Goal: Use online tool/utility: Utilize a website feature to perform a specific function

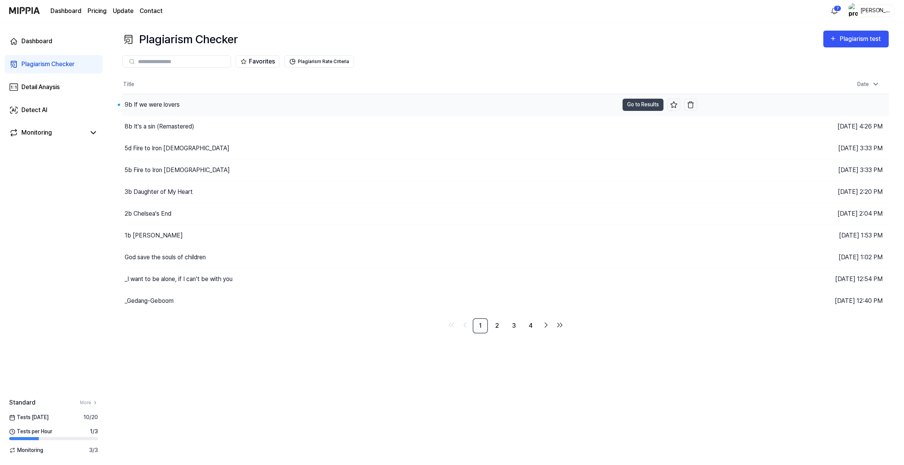
click at [180, 109] on div "9b If we were lovers" at bounding box center [152, 104] width 55 height 9
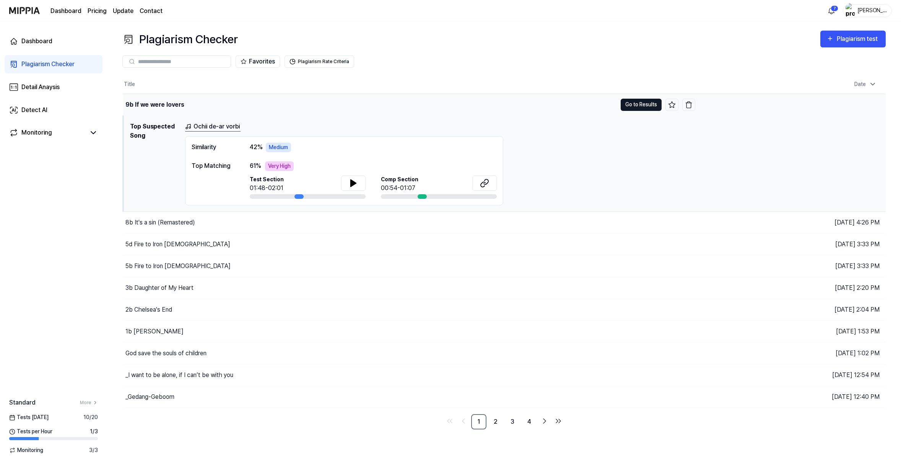
click at [632, 111] on button "Go to Results" at bounding box center [641, 105] width 41 height 12
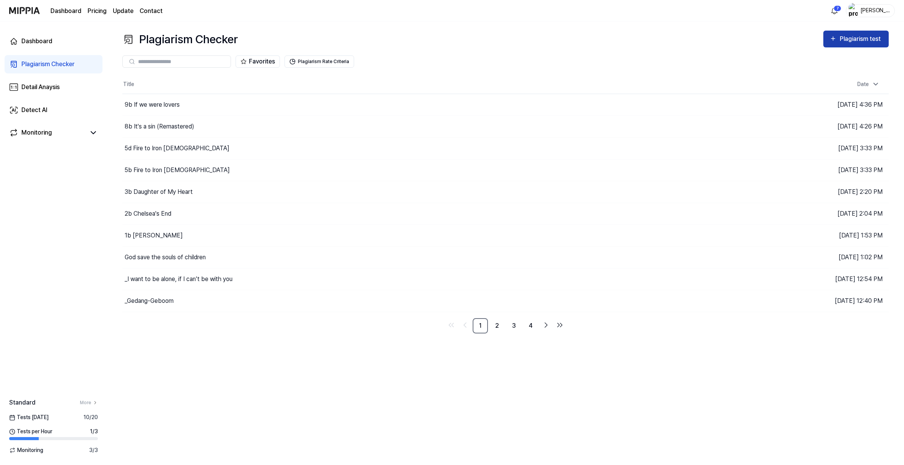
click at [849, 44] on div "Plagiarism test" at bounding box center [861, 39] width 43 height 10
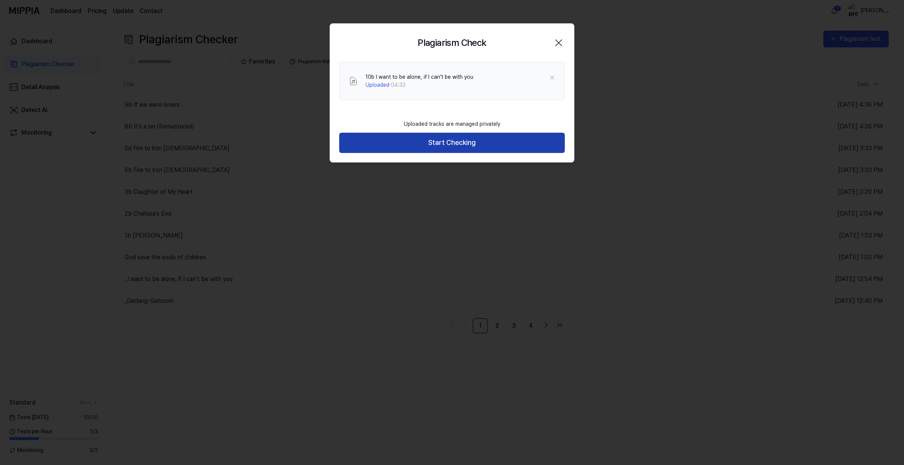
click at [459, 153] on button "Start Checking" at bounding box center [452, 143] width 226 height 20
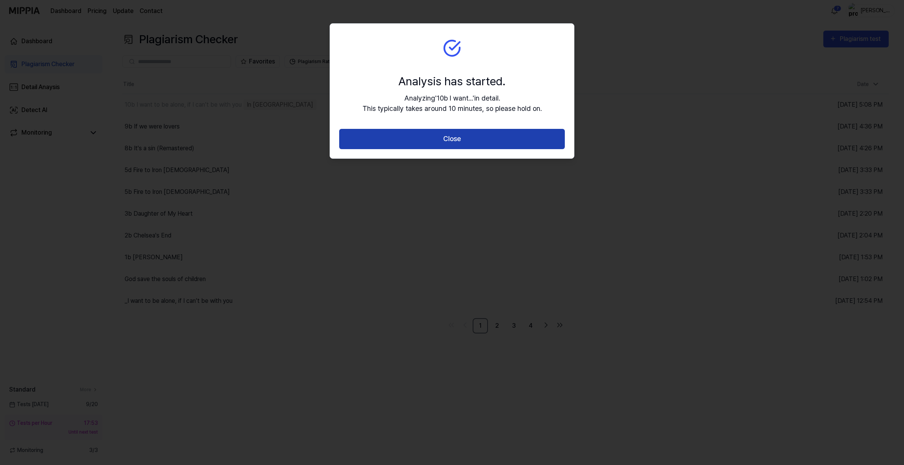
click at [454, 149] on button "Close" at bounding box center [452, 139] width 226 height 20
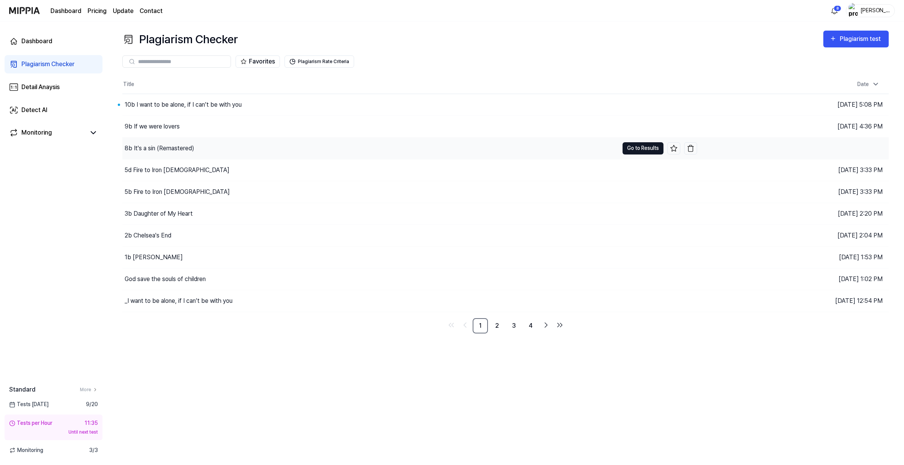
click at [643, 155] on button "Go to Results" at bounding box center [643, 148] width 41 height 12
